Goal: Obtain resource: Download file/media

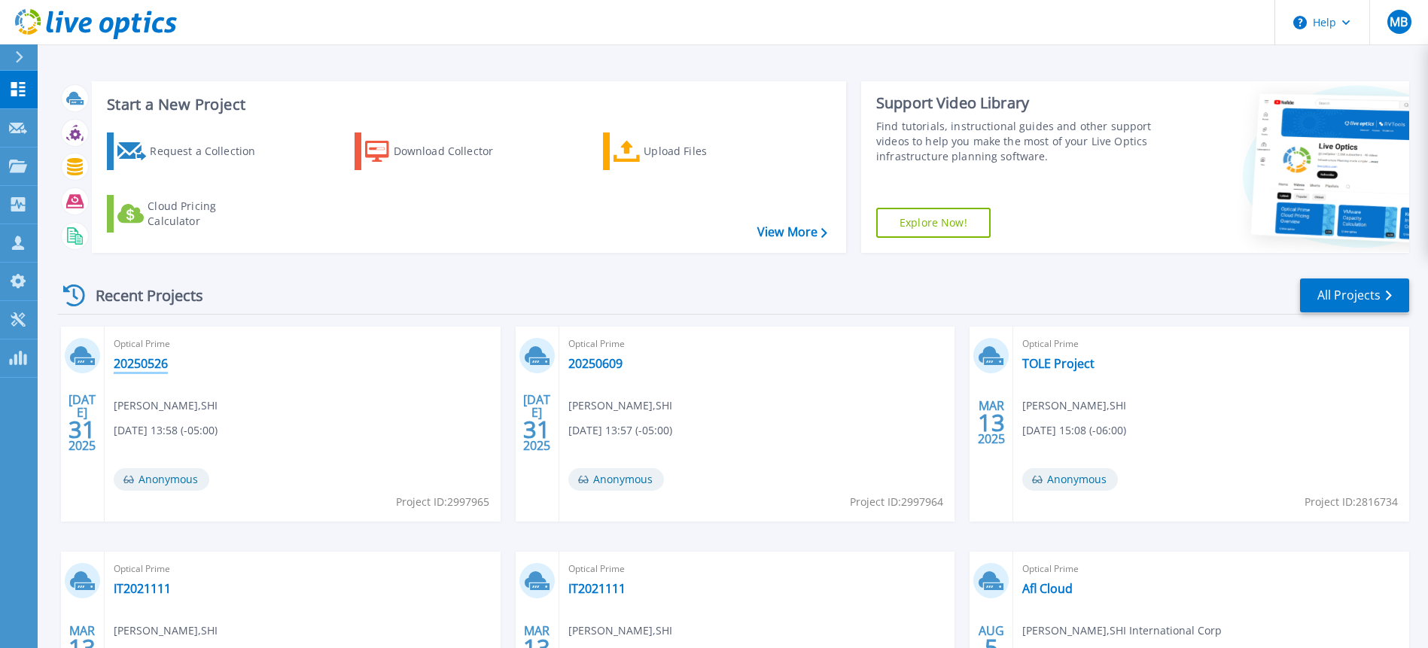
click at [142, 368] on link "20250526" at bounding box center [141, 363] width 54 height 15
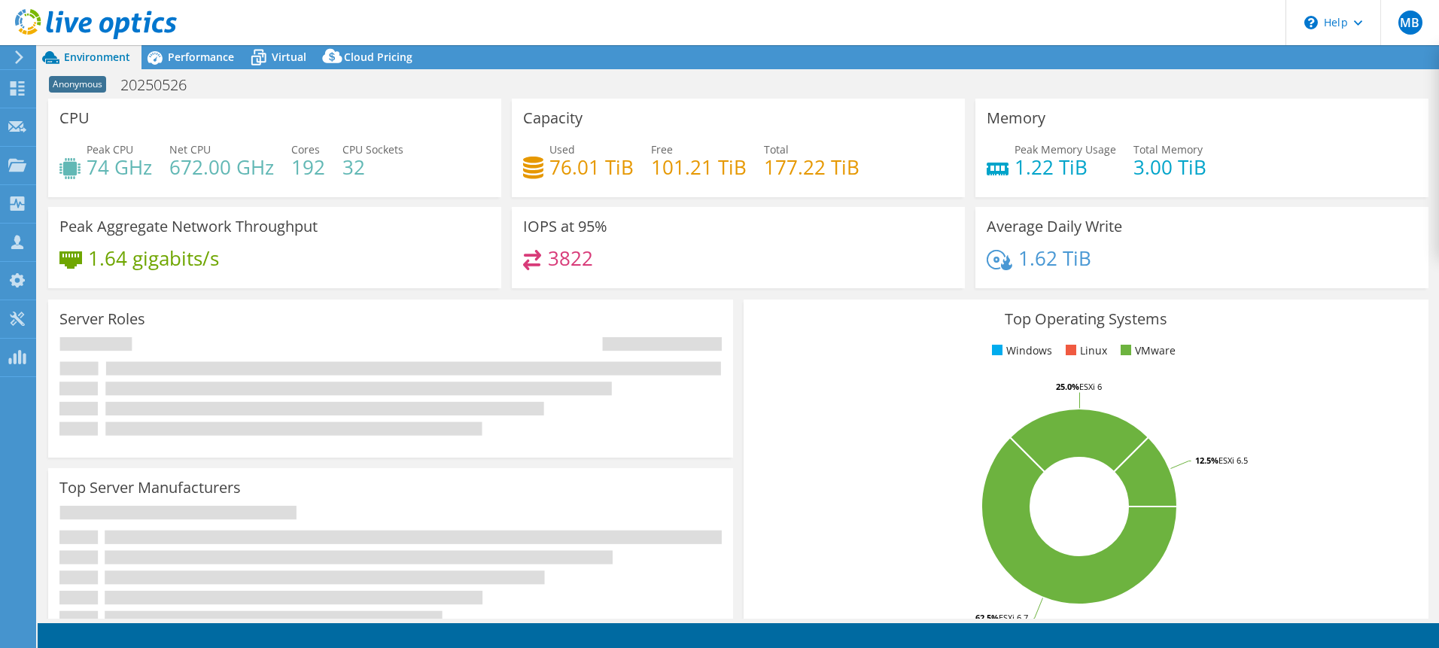
select select "USD"
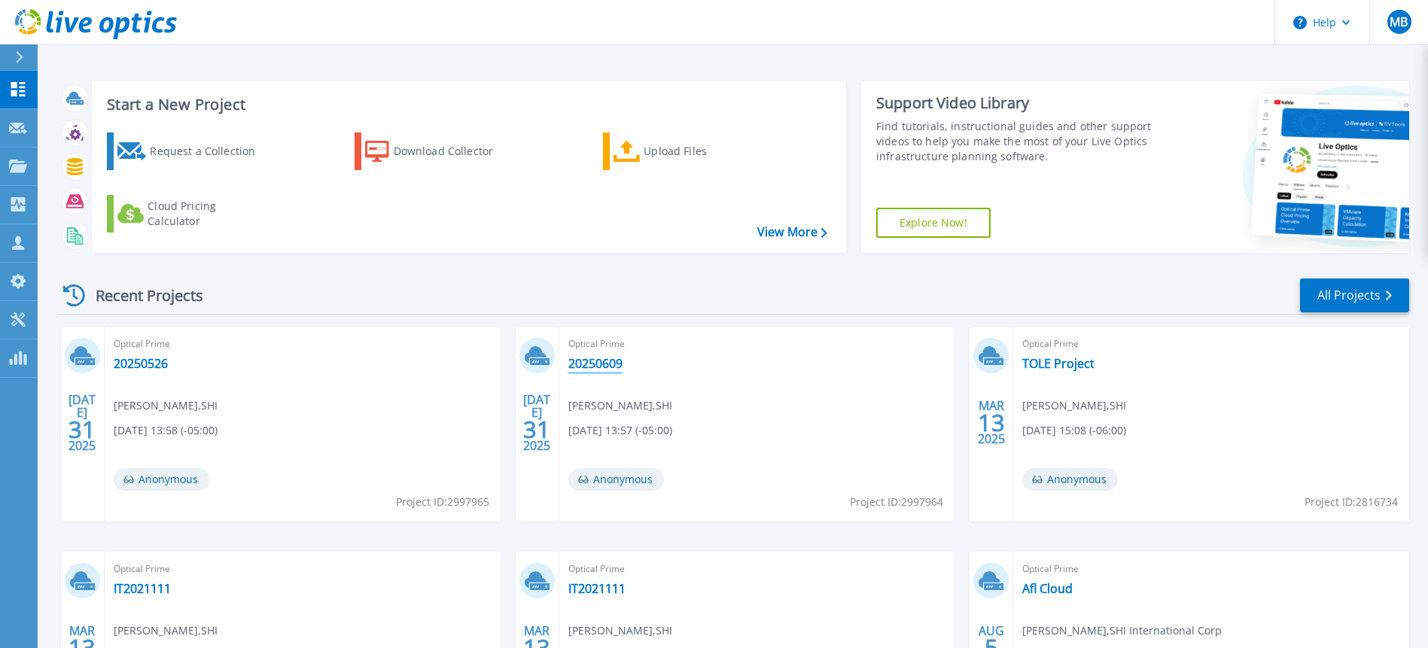
click at [599, 366] on link "20250609" at bounding box center [595, 363] width 54 height 15
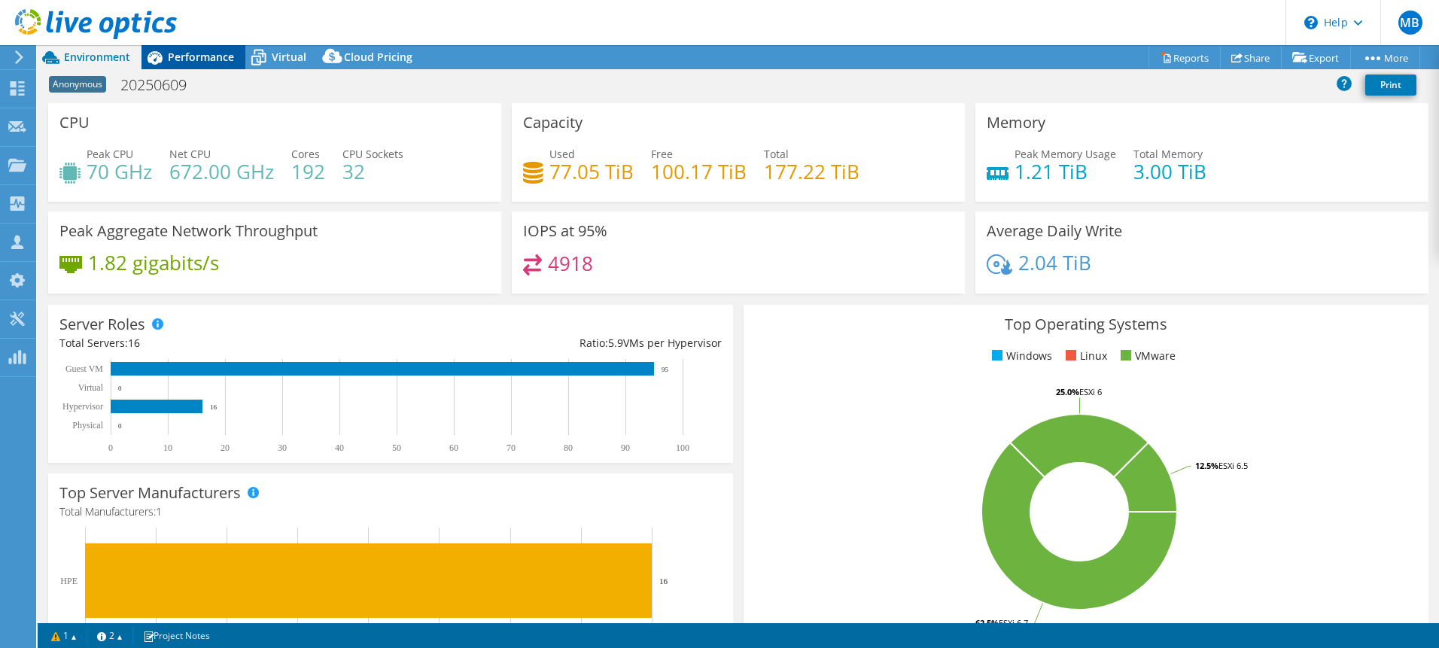
click at [205, 60] on span "Performance" at bounding box center [201, 57] width 66 height 14
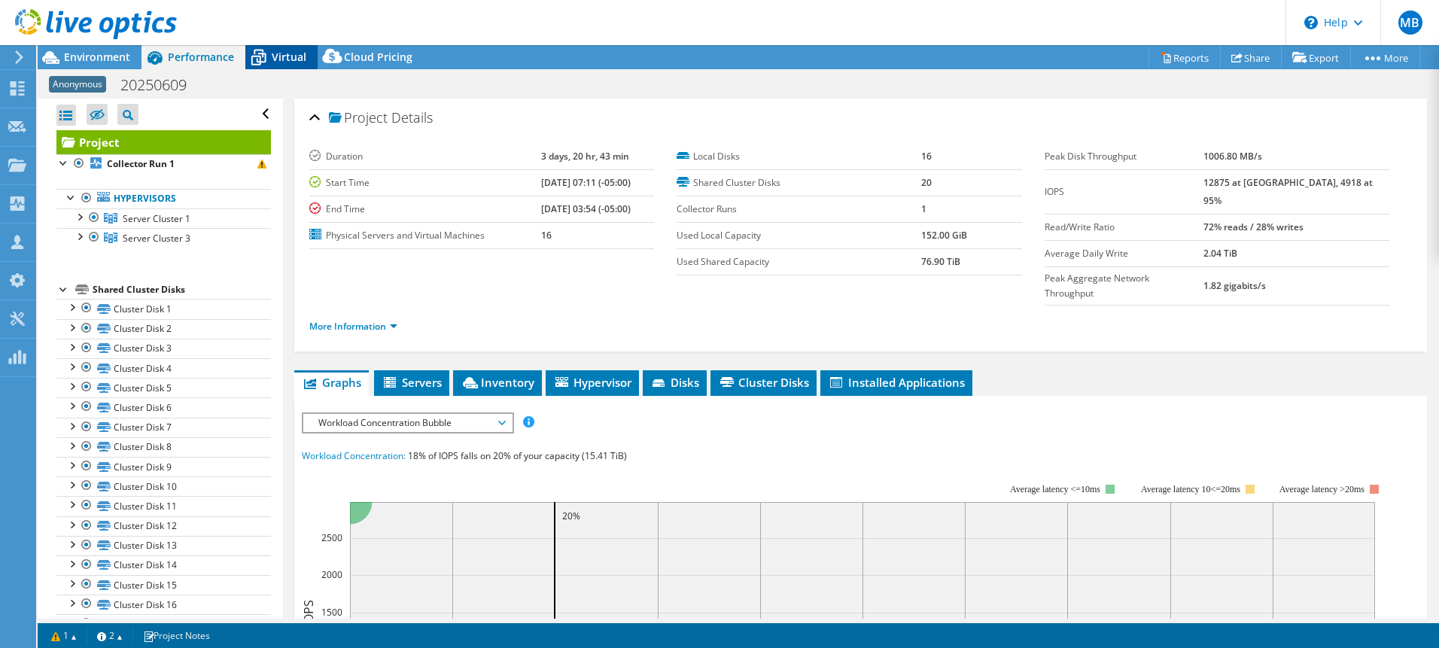
click at [273, 57] on span "Virtual" at bounding box center [289, 57] width 35 height 14
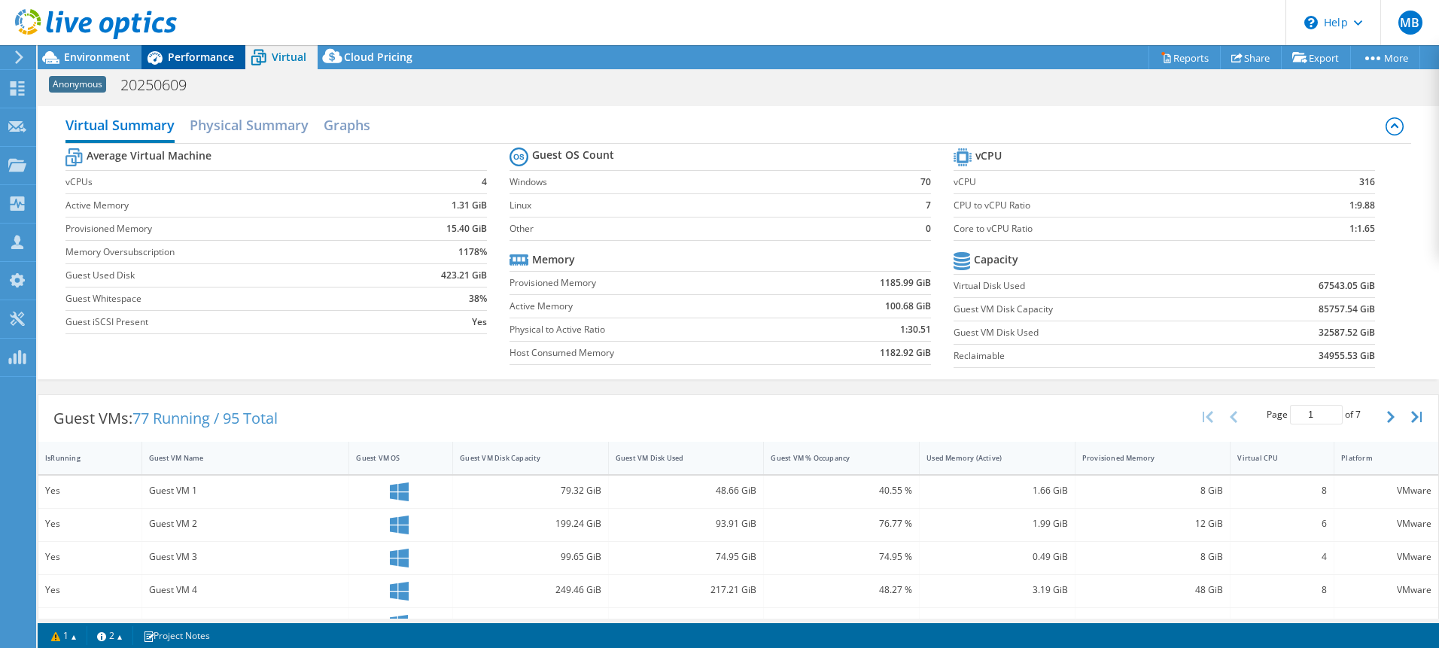
click at [199, 63] on span "Performance" at bounding box center [201, 57] width 66 height 14
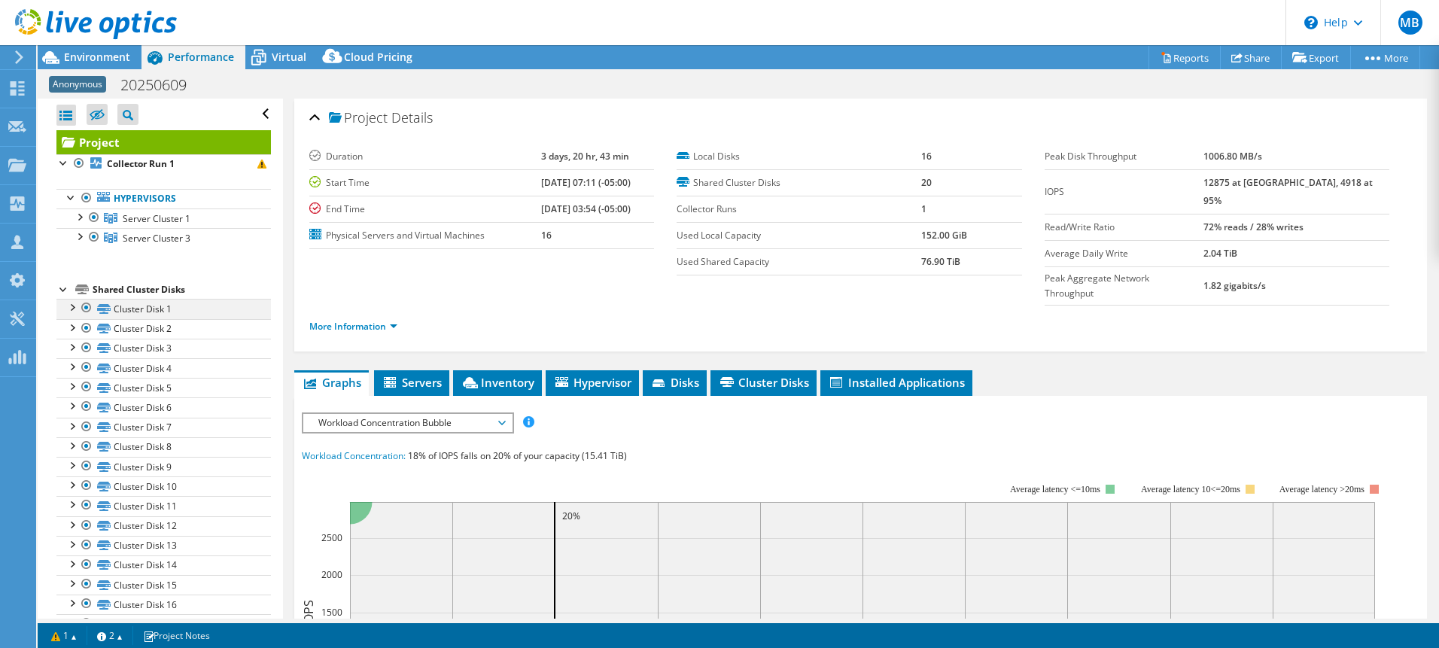
click at [75, 311] on div at bounding box center [71, 306] width 15 height 15
click at [75, 307] on div at bounding box center [71, 306] width 15 height 15
click at [77, 323] on div at bounding box center [71, 326] width 15 height 15
click at [73, 327] on div at bounding box center [71, 326] width 15 height 15
click at [1181, 58] on link "Reports" at bounding box center [1185, 57] width 72 height 23
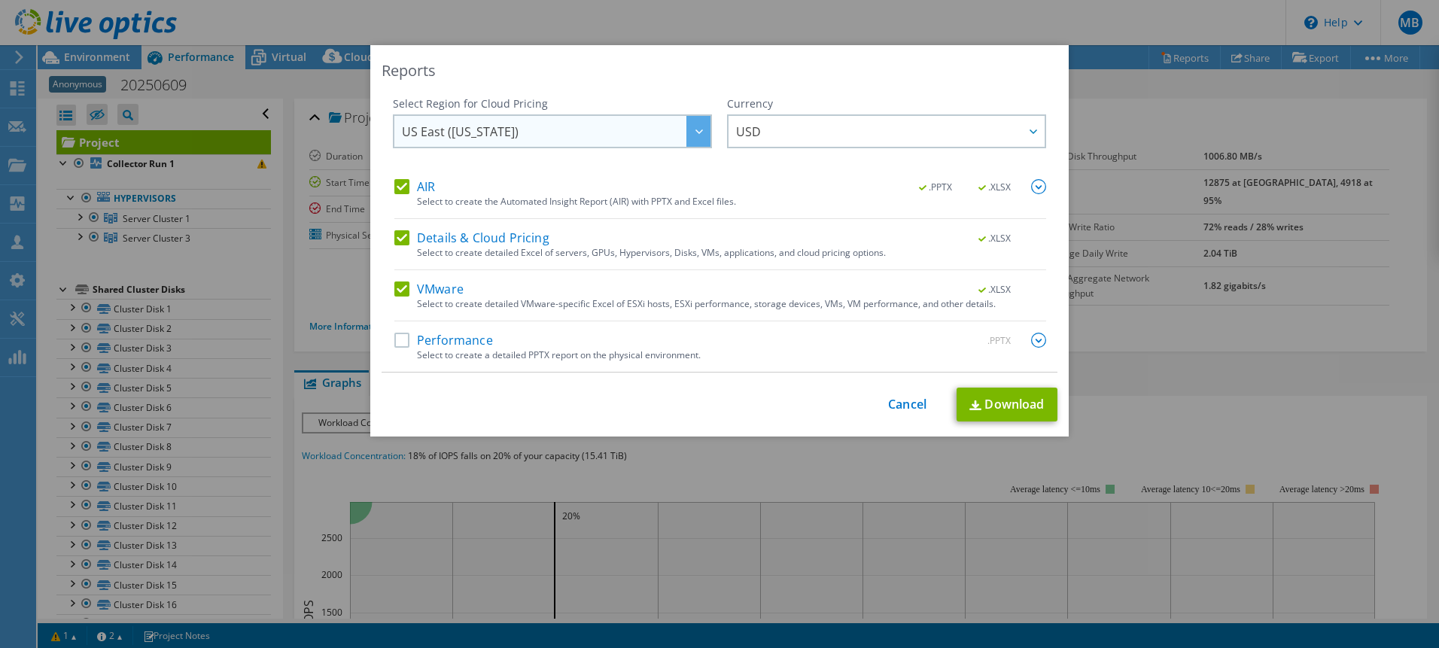
click at [696, 132] on icon at bounding box center [700, 131] width 8 height 5
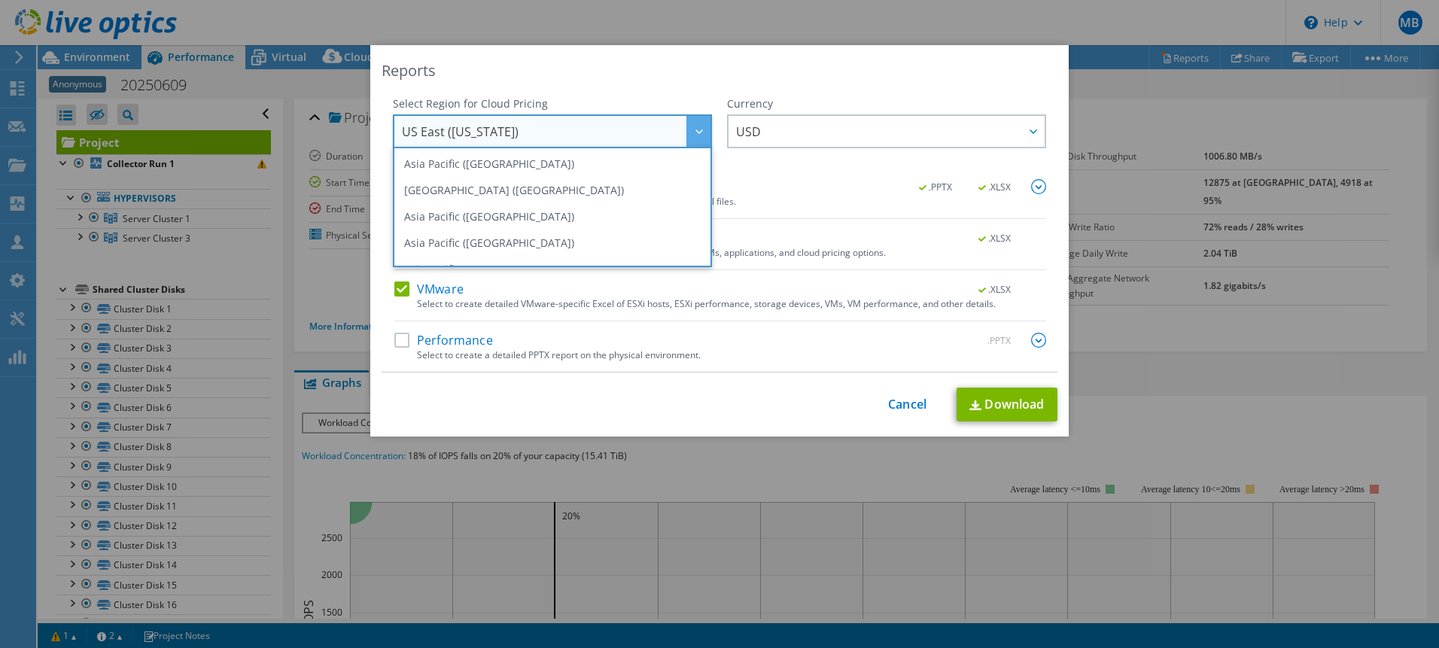
click at [696, 132] on icon at bounding box center [700, 131] width 8 height 5
click at [670, 81] on div "Reports" at bounding box center [720, 70] width 676 height 21
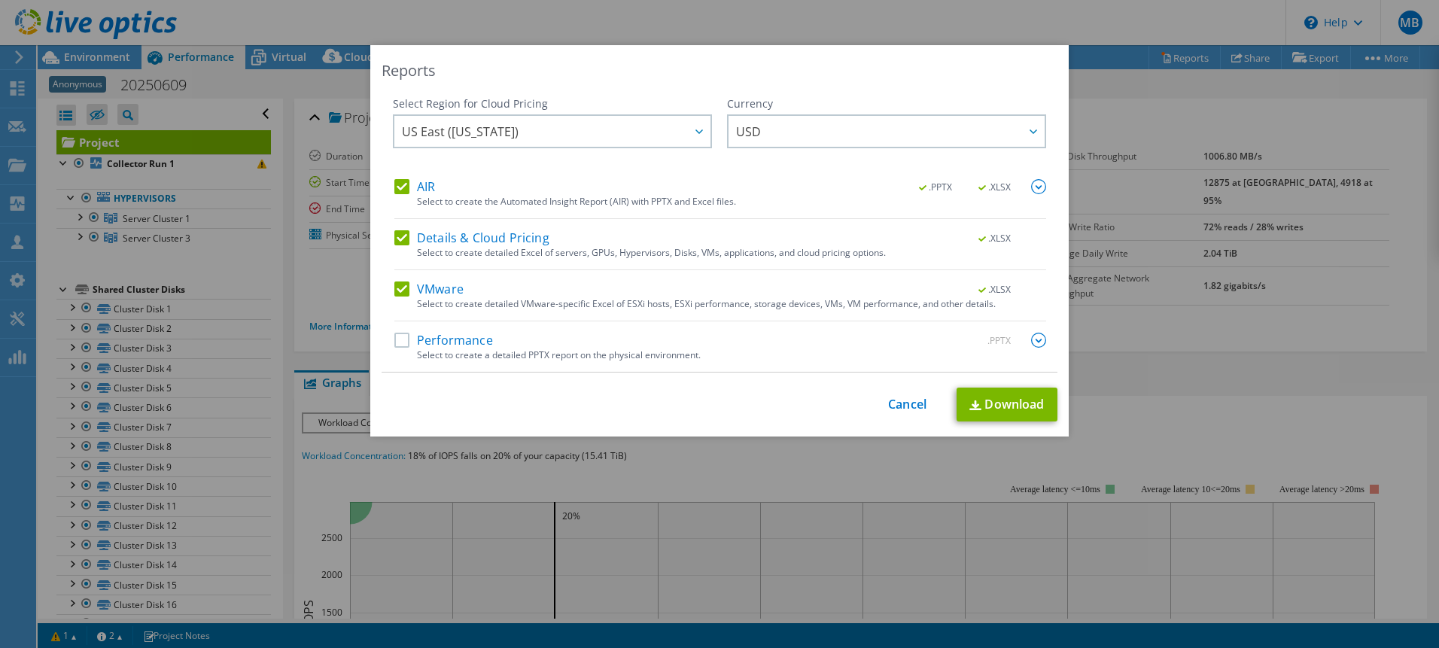
click at [398, 186] on label "AIR" at bounding box center [414, 186] width 41 height 15
click at [0, 0] on input "AIR" at bounding box center [0, 0] width 0 height 0
click at [1008, 411] on link "Download" at bounding box center [1007, 405] width 101 height 34
